Goal: Ask a question

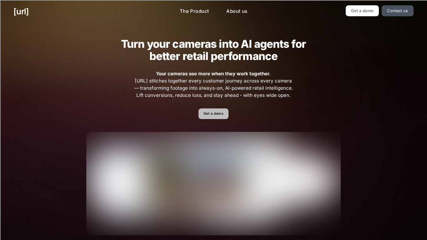
click at [205, 116] on link "Get a demo" at bounding box center [213, 113] width 30 height 11
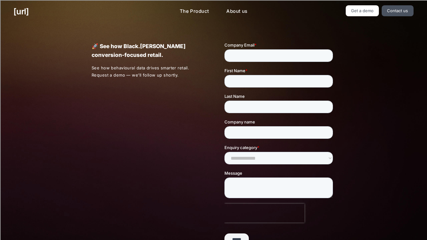
click at [205, 116] on div at bounding box center [268, 146] width 133 height 209
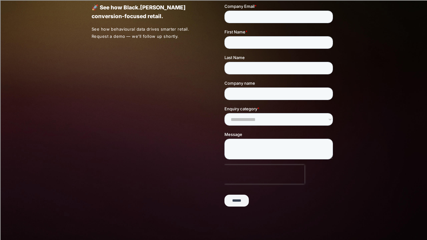
scroll to position [135, 0]
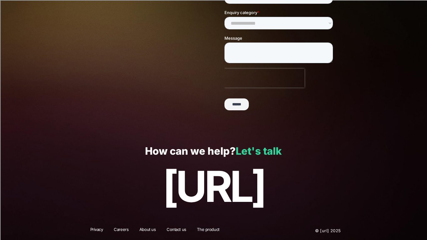
click at [245, 151] on link "Let's talk" at bounding box center [258, 151] width 46 height 12
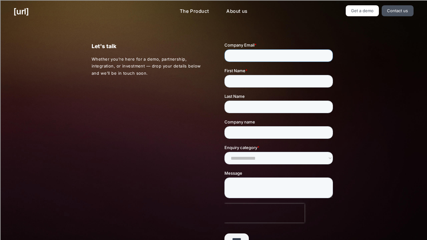
click at [240, 54] on input "Company Email *" at bounding box center [278, 55] width 108 height 12
click at [239, 76] on div "First Name *" at bounding box center [279, 77] width 111 height 20
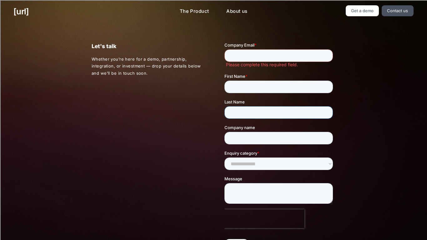
click at [239, 106] on div "Last Name" at bounding box center [279, 109] width 111 height 20
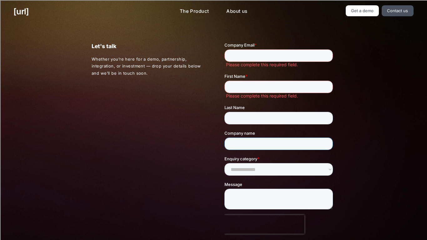
click at [240, 140] on input "Company name" at bounding box center [278, 143] width 108 height 12
click at [239, 120] on input "Last Name" at bounding box center [278, 118] width 108 height 12
click at [238, 141] on input "Company name" at bounding box center [278, 143] width 108 height 12
click at [239, 166] on select "**********" at bounding box center [278, 169] width 108 height 12
click at [179, 160] on div "Let's talk Whether you’re here for a demo, partnership, integration, or investm…" at bounding box center [213, 152] width 271 height 258
